Goal: Task Accomplishment & Management: Complete application form

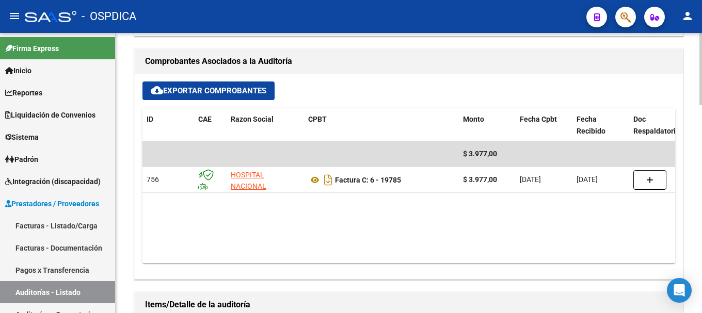
scroll to position [465, 0]
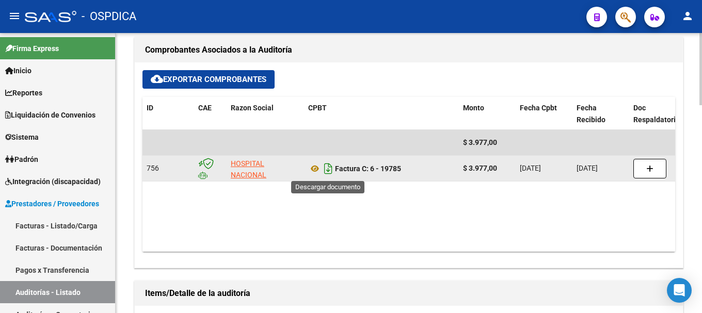
click at [332, 167] on icon "Descargar documento" at bounding box center [328, 169] width 13 height 17
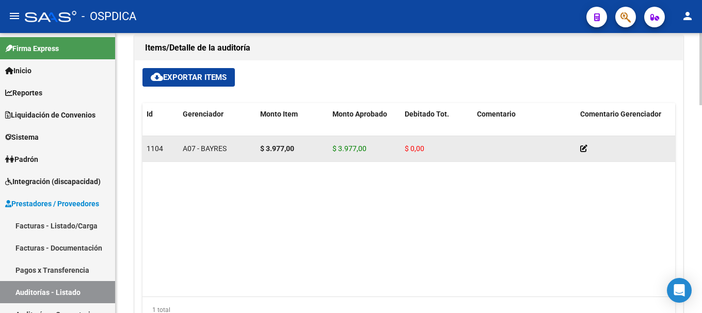
scroll to position [654, 0]
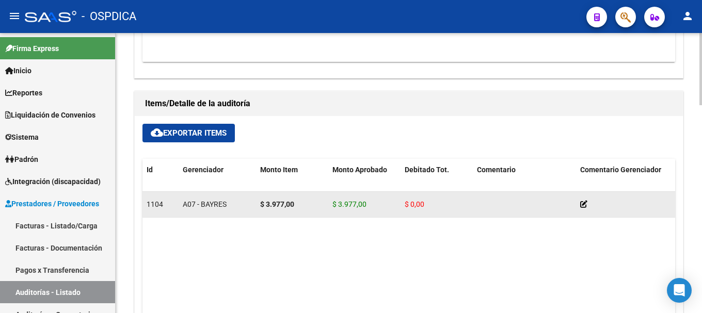
click at [333, 202] on span "$ 3.977,00" at bounding box center [349, 204] width 34 height 8
click at [371, 201] on div "$ 3.977,00" at bounding box center [364, 205] width 64 height 12
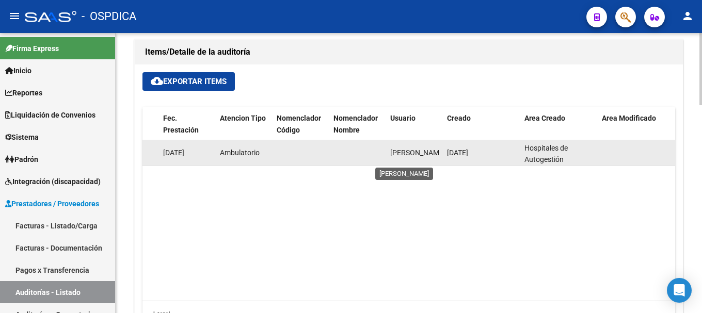
scroll to position [0, 0]
drag, startPoint x: 434, startPoint y: 159, endPoint x: 385, endPoint y: 142, distance: 51.4
copy span "[PERSON_NAME]"
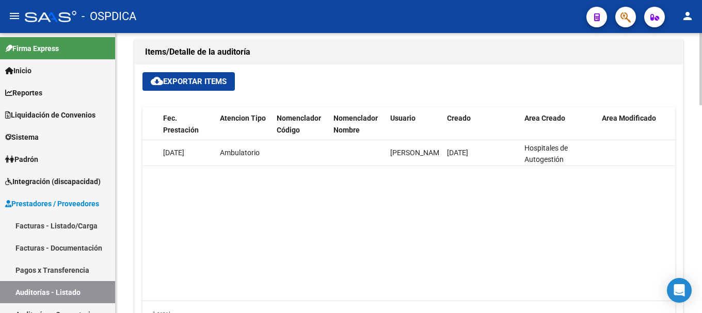
click at [431, 174] on datatable-body "1104 A07 - BAYRES $ 3.977,00 $ 3.977,00 $ 0,00 20403097390 40309739 [PERSON_NAM…" at bounding box center [408, 220] width 533 height 161
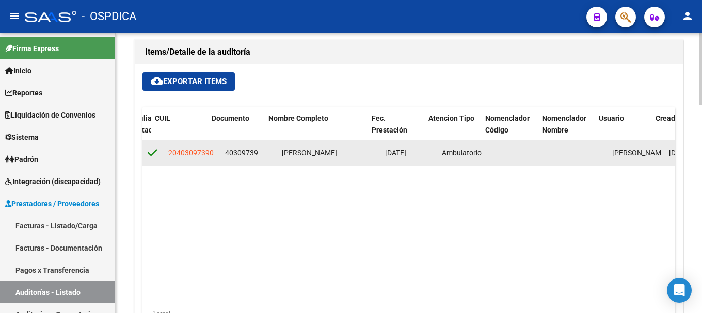
scroll to position [0, 634]
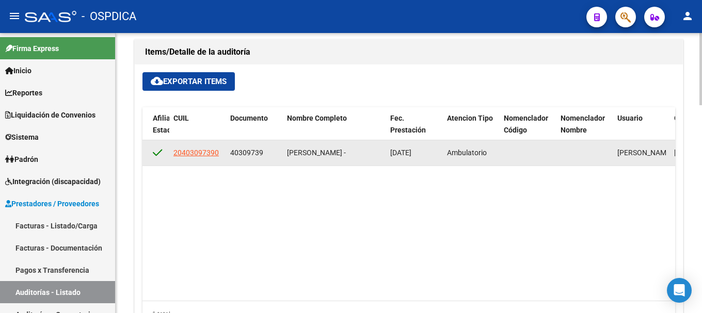
click at [346, 152] on span "[PERSON_NAME] -" at bounding box center [316, 153] width 59 height 8
drag, startPoint x: 262, startPoint y: 148, endPoint x: 227, endPoint y: 149, distance: 34.6
click at [227, 149] on datatable-body-cell "40309739" at bounding box center [254, 152] width 57 height 25
copy span "40309739"
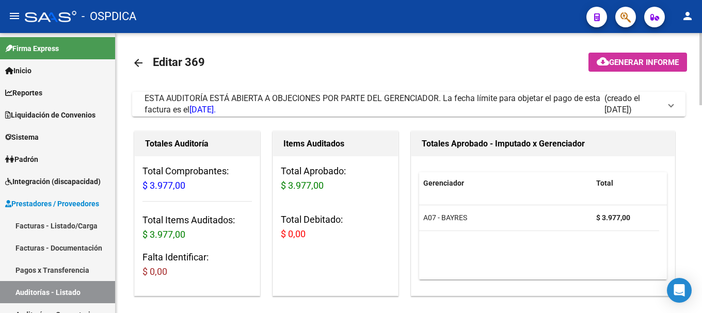
scroll to position [0, 0]
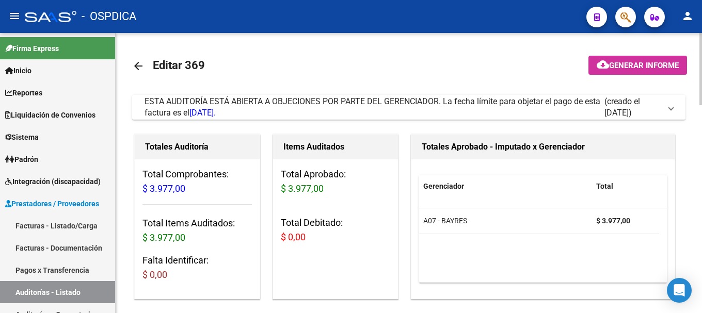
click at [671, 105] on span at bounding box center [671, 107] width 4 height 11
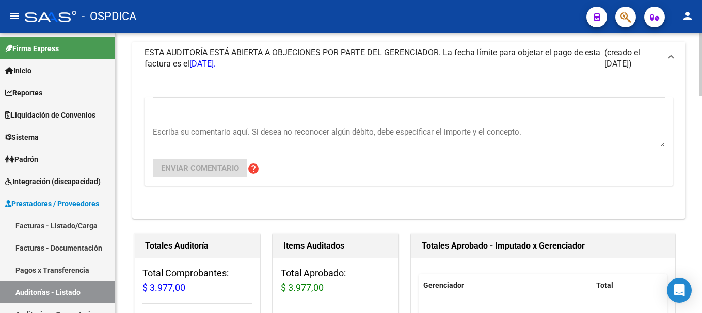
scroll to position [52, 0]
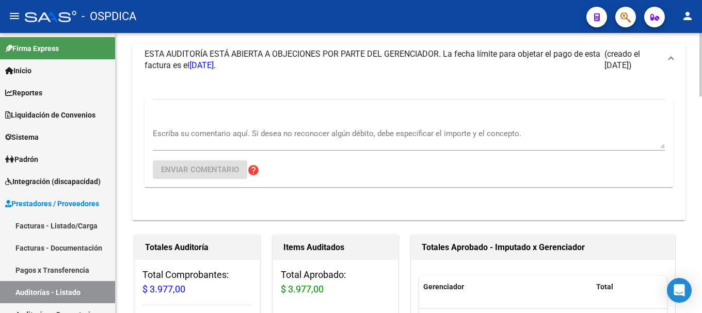
click at [212, 137] on textarea "Escriba su comentario aquí. Si desea no reconocer algún débito, debe especifica…" at bounding box center [409, 138] width 512 height 21
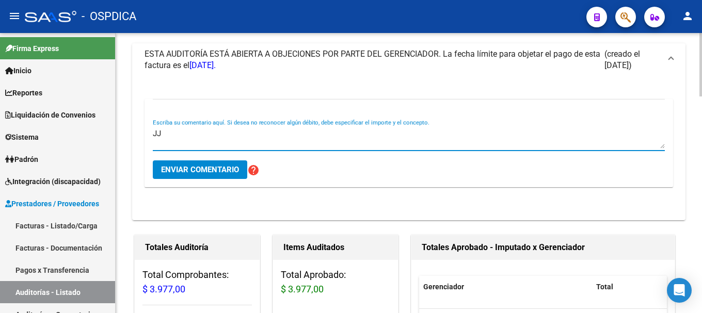
type textarea "J"
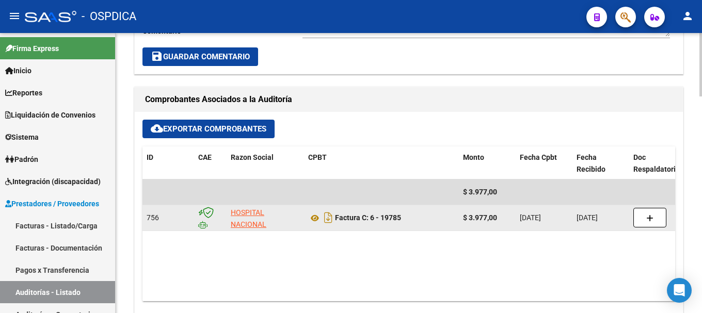
scroll to position [568, 0]
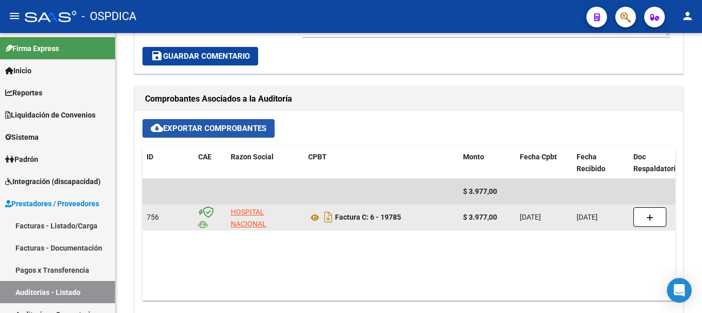
click at [220, 125] on span "cloud_download Exportar Comprobantes" at bounding box center [209, 128] width 116 height 9
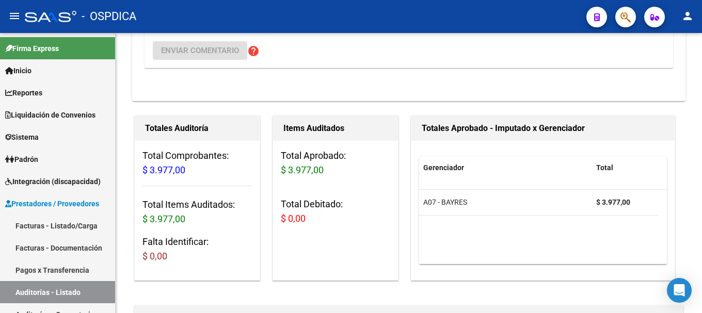
scroll to position [155, 0]
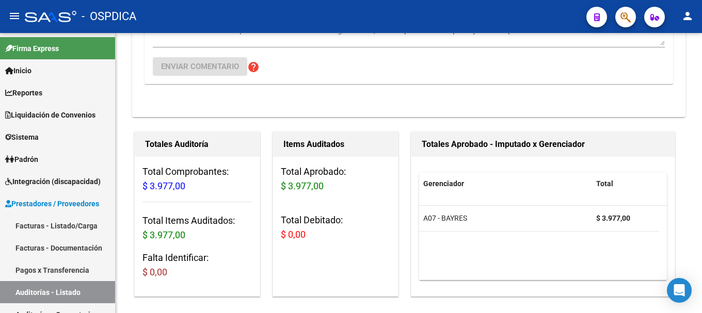
click at [309, 228] on h3 "Total Debitado: $ 0,00" at bounding box center [335, 227] width 109 height 29
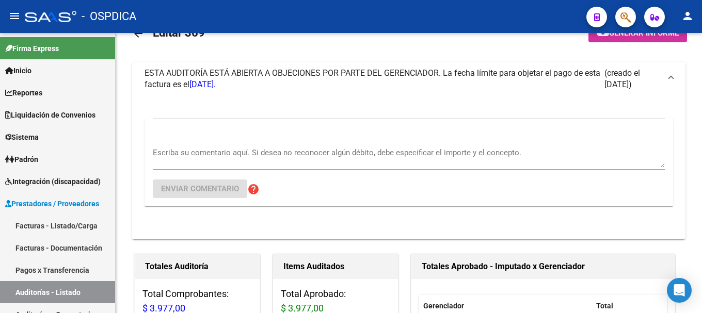
scroll to position [0, 0]
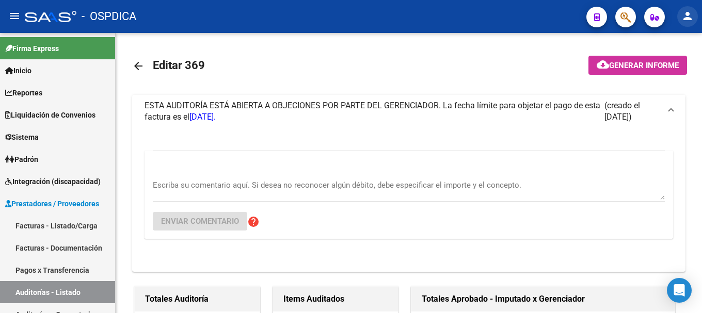
click at [690, 19] on mat-icon "person" at bounding box center [687, 16] width 12 height 12
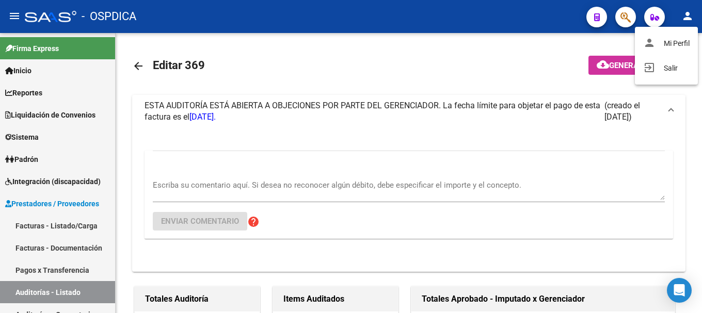
click at [533, 31] on div at bounding box center [351, 156] width 702 height 313
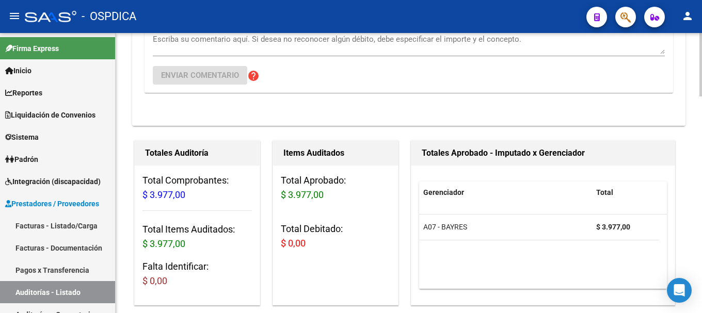
scroll to position [155, 0]
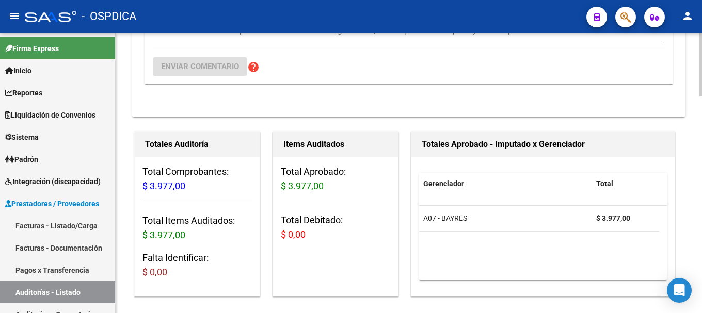
click at [487, 148] on h1 "Totales Aprobado - Imputado x Gerenciador" at bounding box center [543, 144] width 243 height 17
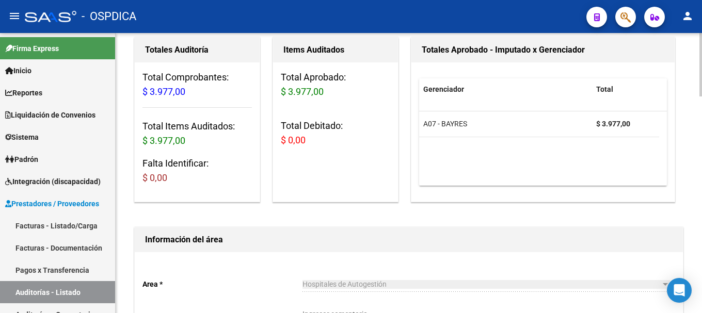
scroll to position [310, 0]
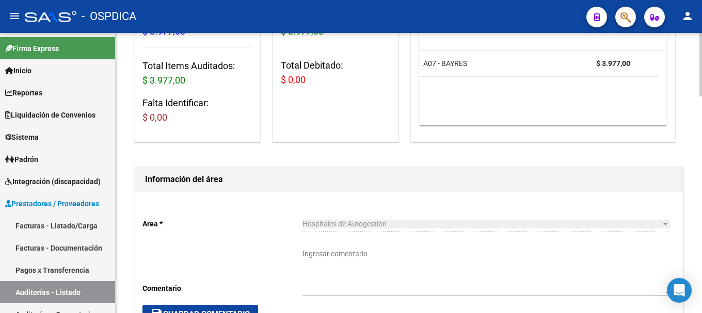
click at [217, 182] on h1 "Información del área" at bounding box center [408, 179] width 527 height 17
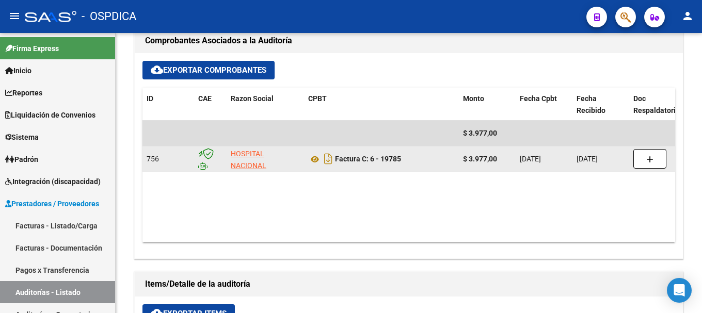
scroll to position [568, 0]
